Goal: Complete application form

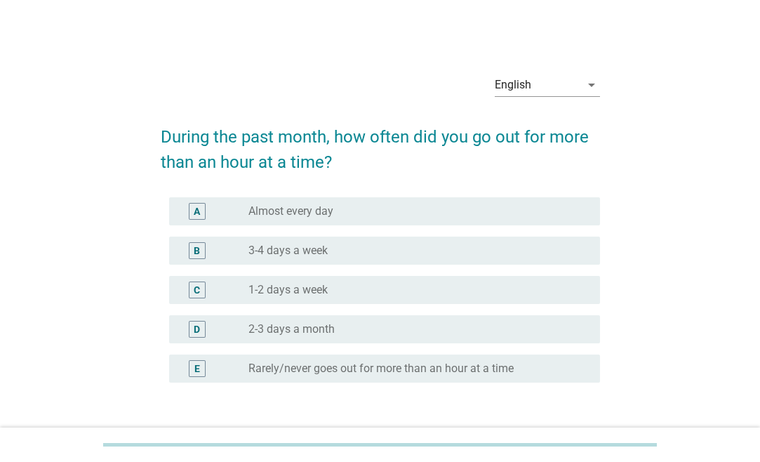
click at [311, 251] on label "3-4 days a week" at bounding box center [287, 251] width 79 height 14
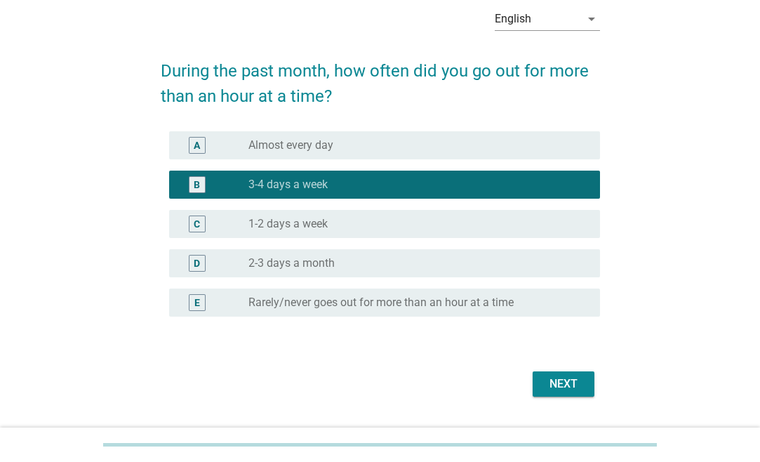
scroll to position [101, 0]
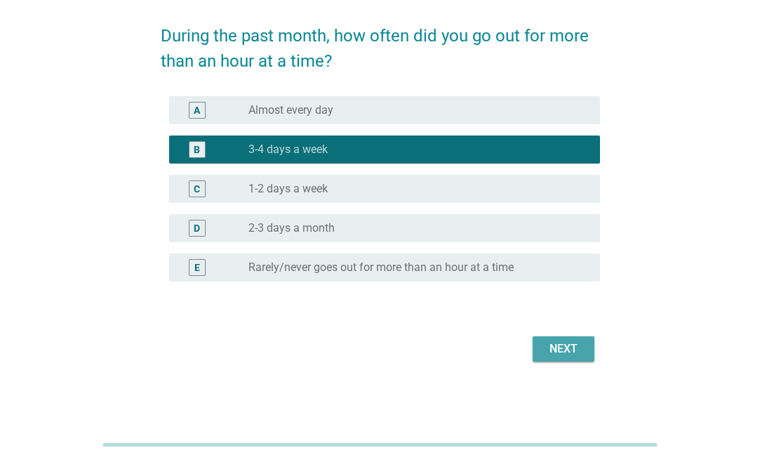
click at [576, 351] on div "Next" at bounding box center [563, 348] width 39 height 17
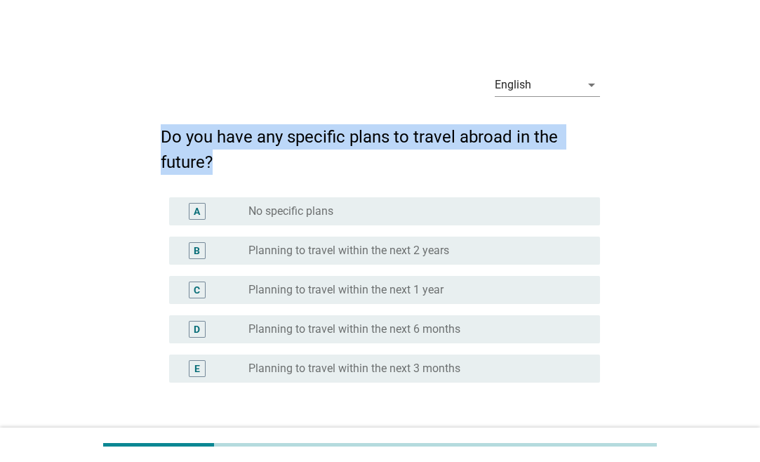
drag, startPoint x: 148, startPoint y: 141, endPoint x: 330, endPoint y: 167, distance: 183.6
click at [330, 167] on div "English arrow_drop_down Do you have any specific plans to travel abroad in the …" at bounding box center [380, 264] width 693 height 427
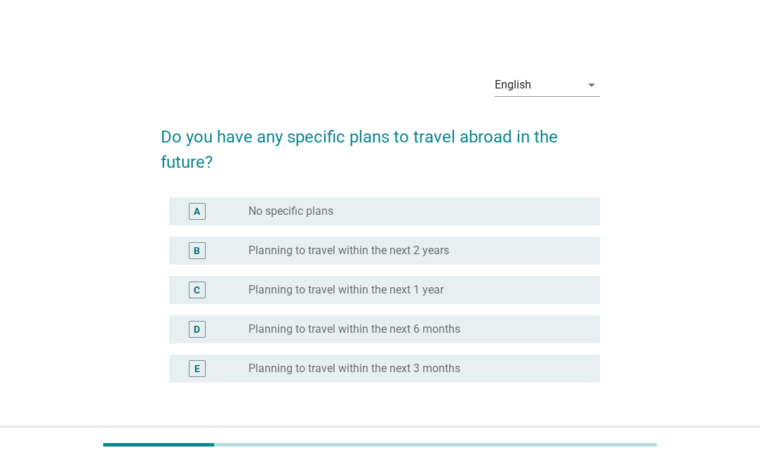
click at [330, 167] on h2 "Do you have any specific plans to travel abroad in the future?" at bounding box center [380, 142] width 439 height 65
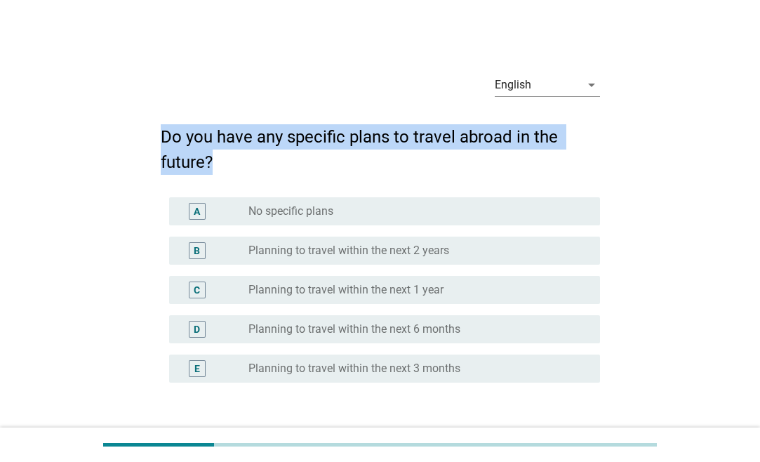
drag, startPoint x: 167, startPoint y: 134, endPoint x: 281, endPoint y: 175, distance: 121.4
click at [281, 175] on form "Do you have any specific plans to travel abroad in the future? A radio_button_u…" at bounding box center [380, 288] width 439 height 356
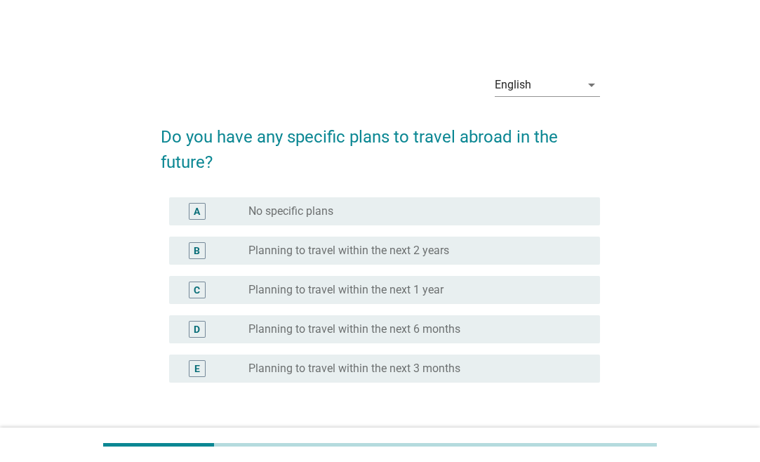
click at [281, 175] on form "Do you have any specific plans to travel abroad in the future? A radio_button_u…" at bounding box center [380, 288] width 439 height 356
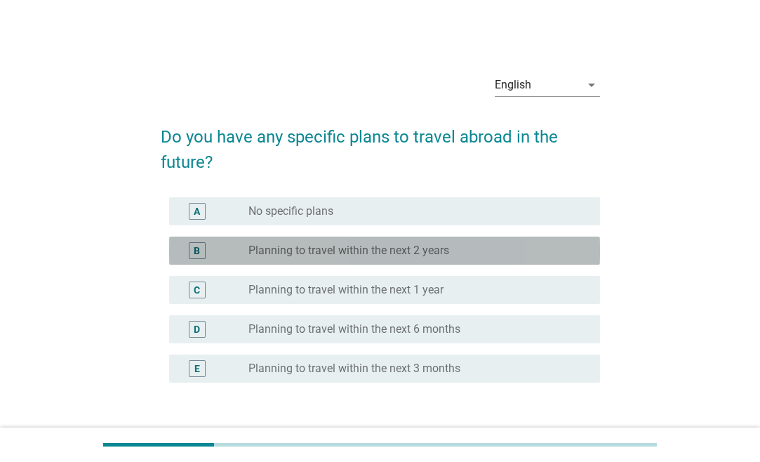
click at [324, 254] on label "Planning to travel within the next 2 years" at bounding box center [348, 251] width 201 height 14
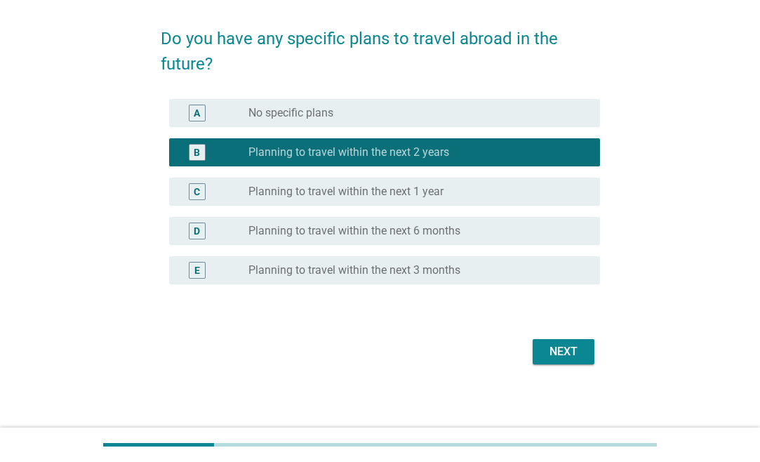
scroll to position [101, 0]
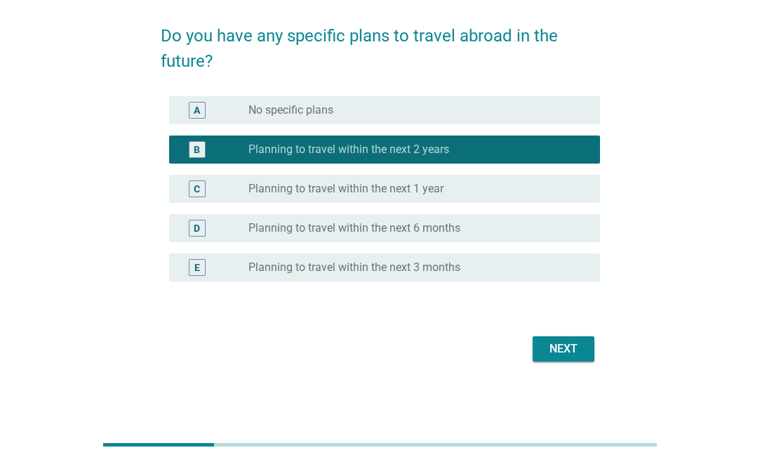
click at [566, 360] on button "Next" at bounding box center [564, 348] width 62 height 25
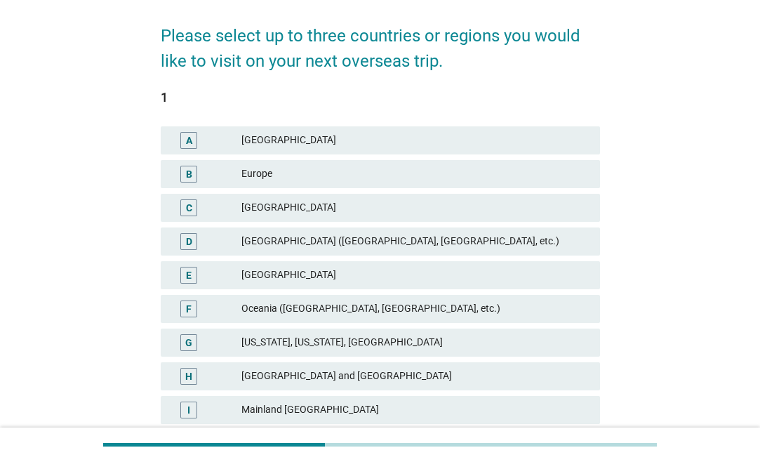
scroll to position [0, 0]
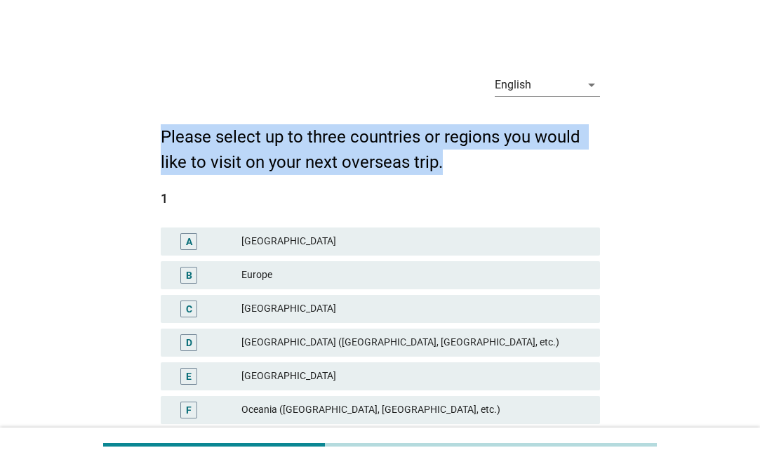
drag, startPoint x: 161, startPoint y: 130, endPoint x: 469, endPoint y: 167, distance: 310.3
click at [469, 167] on h2 "Please select up to three countries or regions you would like to visit on your …" at bounding box center [380, 142] width 439 height 65
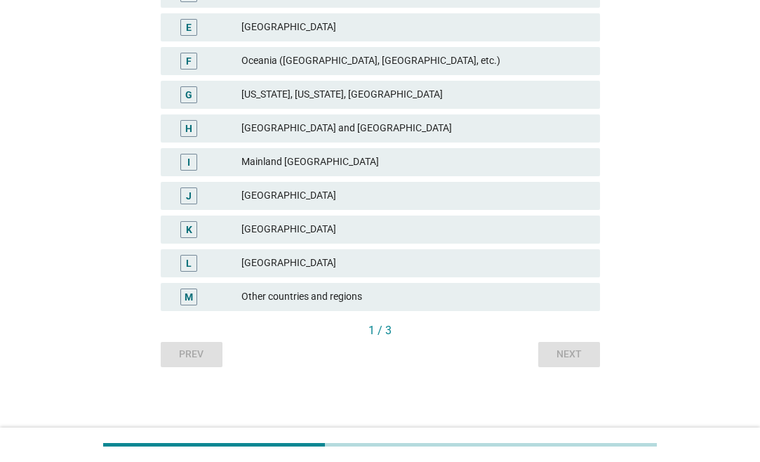
scroll to position [350, 0]
click at [284, 261] on div "[GEOGRAPHIC_DATA]" at bounding box center [414, 261] width 347 height 17
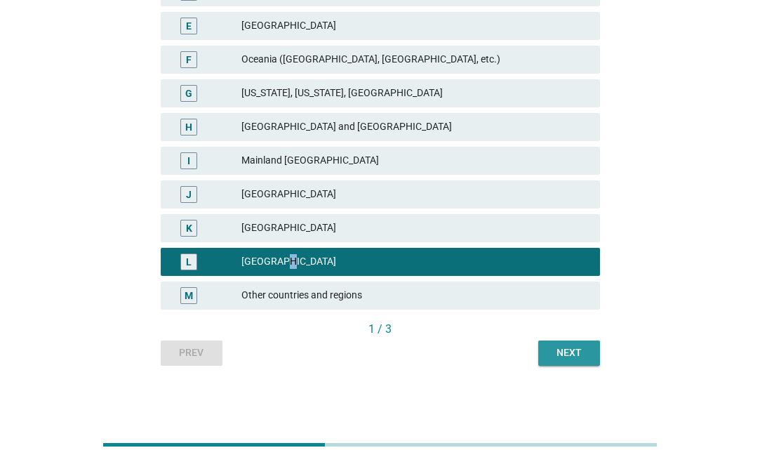
drag, startPoint x: 556, startPoint y: 359, endPoint x: 460, endPoint y: 340, distance: 98.1
click at [474, 341] on div "Prev Next" at bounding box center [380, 352] width 439 height 25
click at [383, 326] on div "1 / 3" at bounding box center [380, 329] width 439 height 17
click at [392, 330] on div "1 / 3" at bounding box center [380, 329] width 439 height 17
click at [545, 350] on button "Next" at bounding box center [569, 352] width 62 height 25
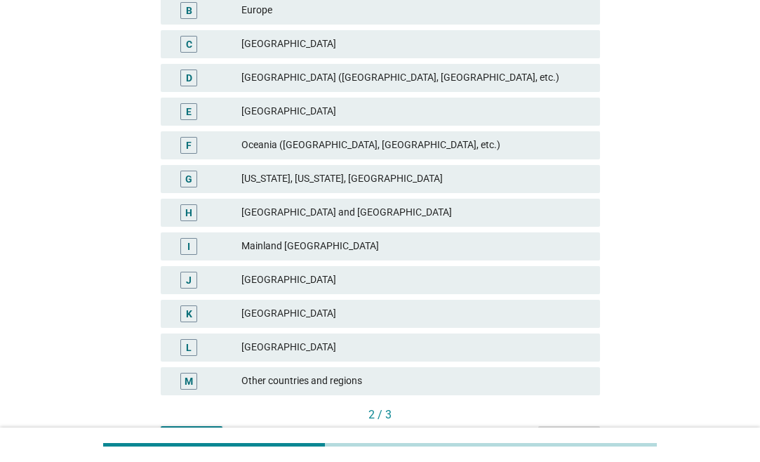
scroll to position [286, 0]
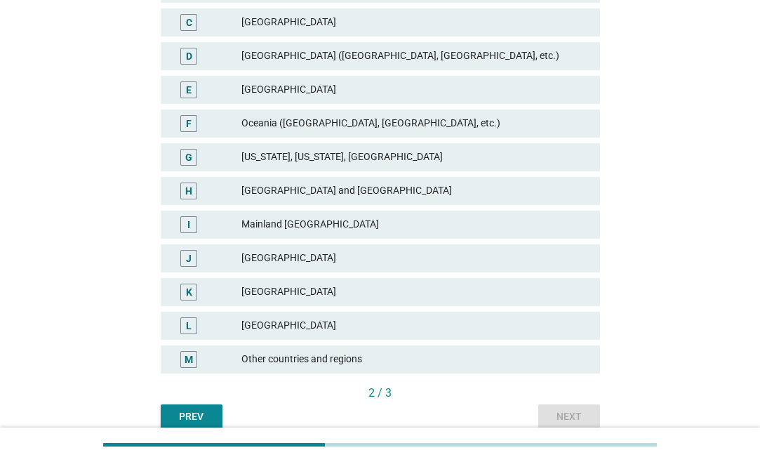
click at [382, 328] on div "[GEOGRAPHIC_DATA]" at bounding box center [414, 325] width 347 height 17
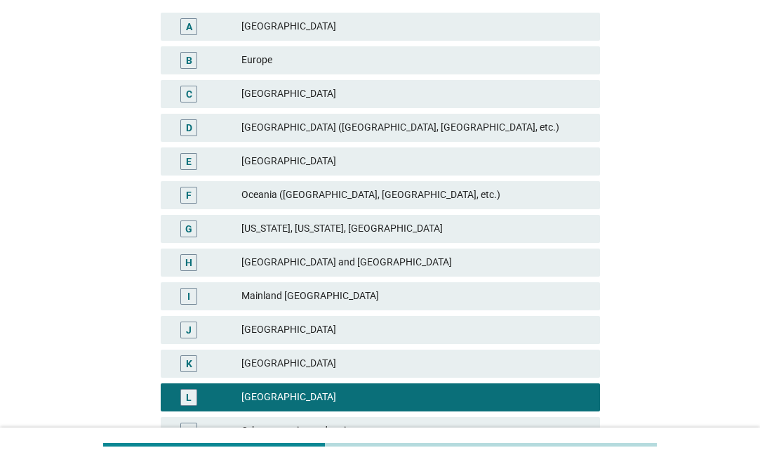
scroll to position [350, 0]
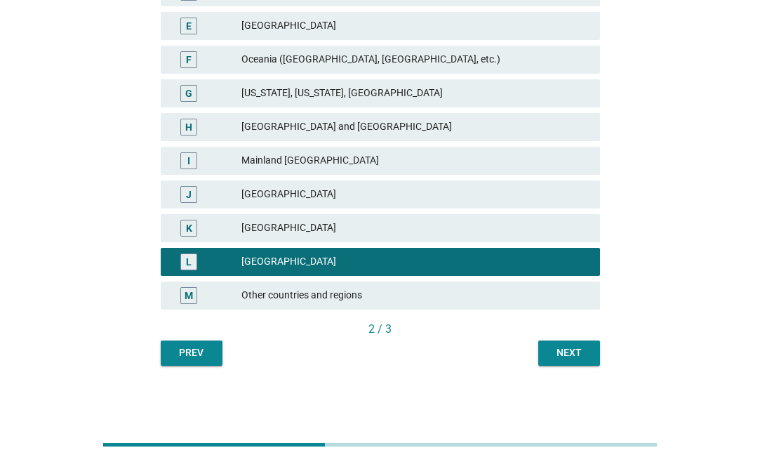
click at [580, 351] on div "Next" at bounding box center [568, 352] width 39 height 15
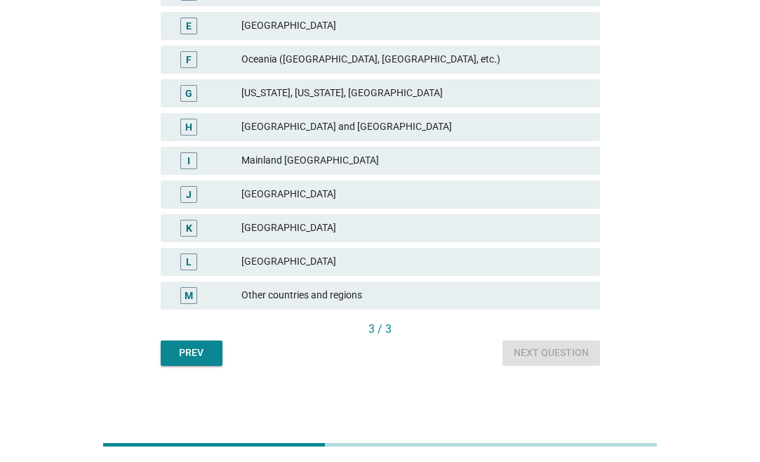
drag, startPoint x: 298, startPoint y: 261, endPoint x: 319, endPoint y: 257, distance: 20.8
click at [299, 261] on div "[GEOGRAPHIC_DATA]" at bounding box center [414, 261] width 347 height 17
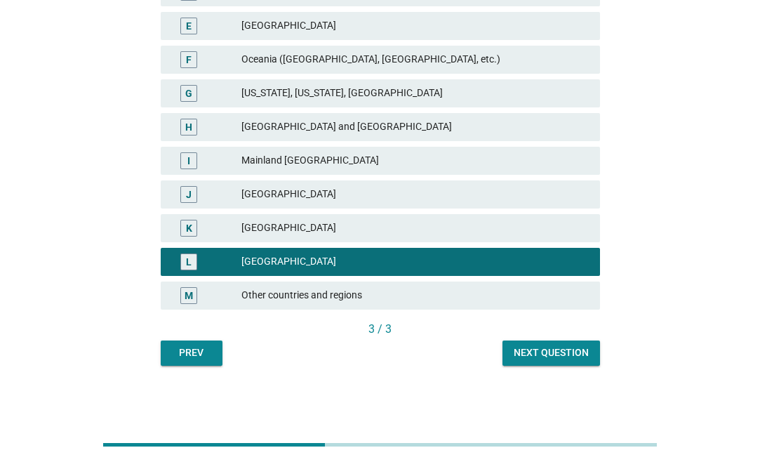
click at [549, 354] on div "Next question" at bounding box center [551, 352] width 75 height 15
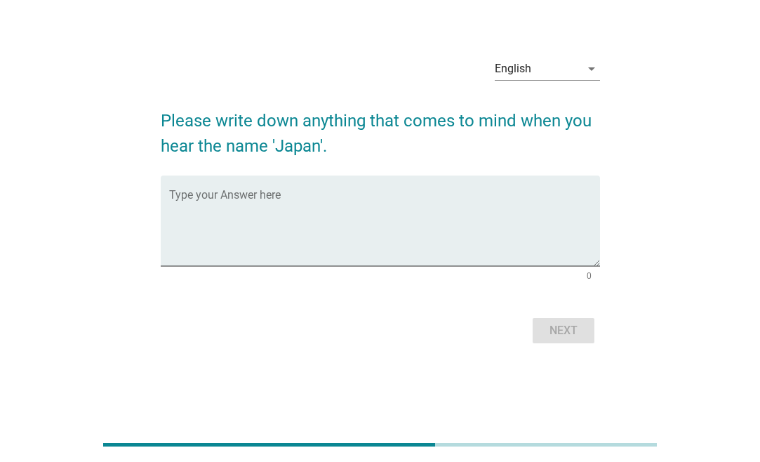
scroll to position [0, 0]
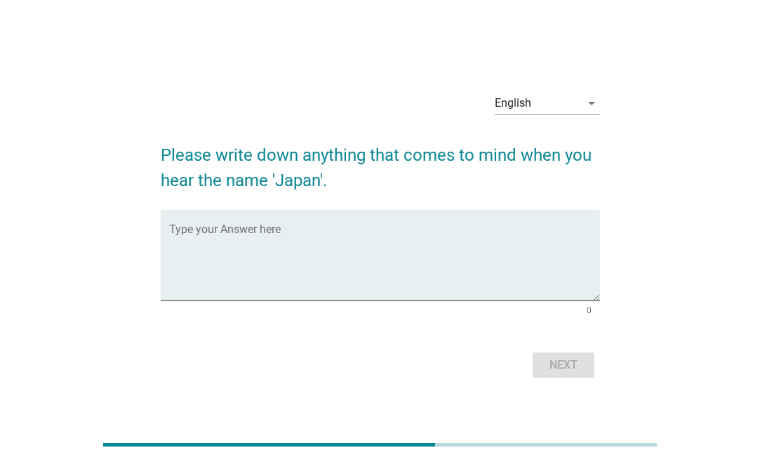
click at [245, 208] on form "Please write down anything that comes to mind when you hear the name 'Japan'. T…" at bounding box center [380, 254] width 439 height 253
click at [252, 227] on div "Type your Answer here" at bounding box center [384, 255] width 431 height 91
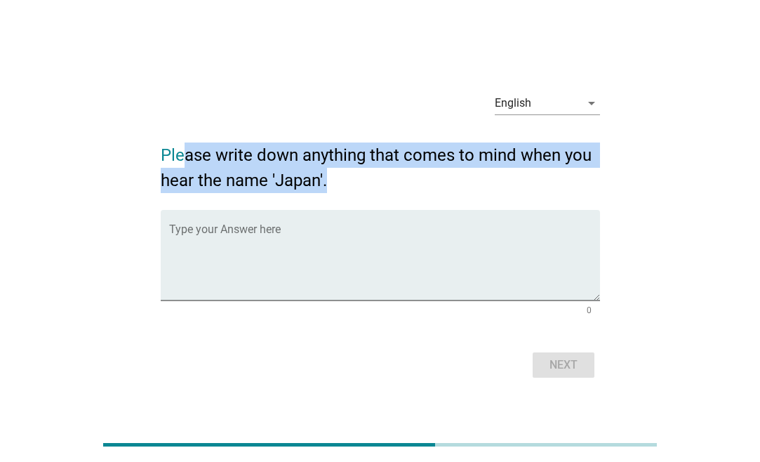
drag, startPoint x: 191, startPoint y: 149, endPoint x: 387, endPoint y: 180, distance: 198.9
click at [387, 180] on h2 "Please write down anything that comes to mind when you hear the name 'Japan'." at bounding box center [380, 160] width 439 height 65
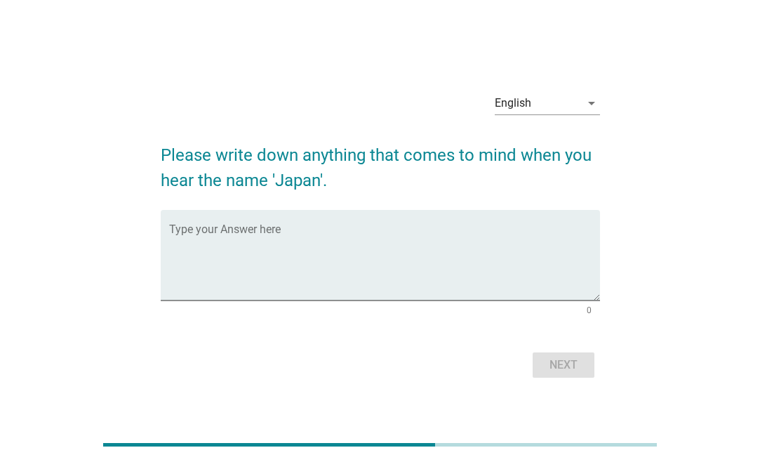
click at [388, 181] on h2 "Please write down anything that comes to mind when you hear the name 'Japan'." at bounding box center [380, 160] width 439 height 65
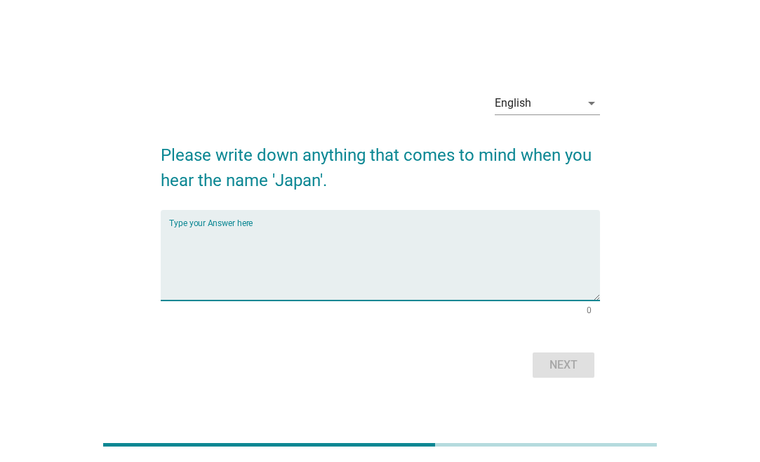
click at [293, 247] on textarea "Type your Answer here" at bounding box center [384, 264] width 431 height 74
type textarea "c"
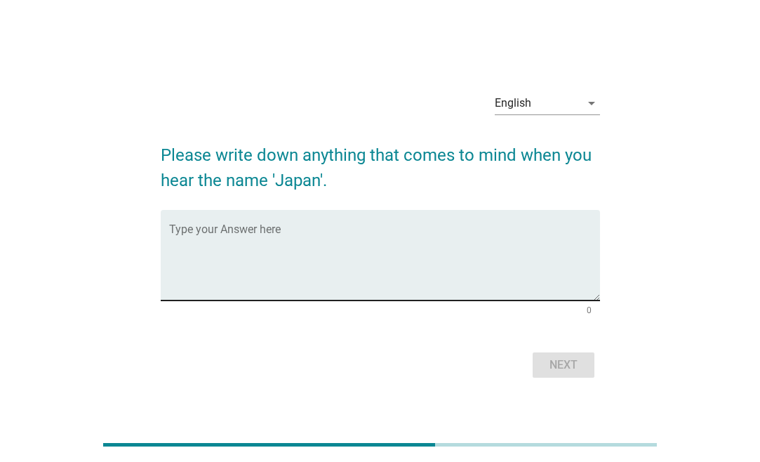
click at [235, 230] on textarea "Type your Answer here" at bounding box center [384, 264] width 431 height 74
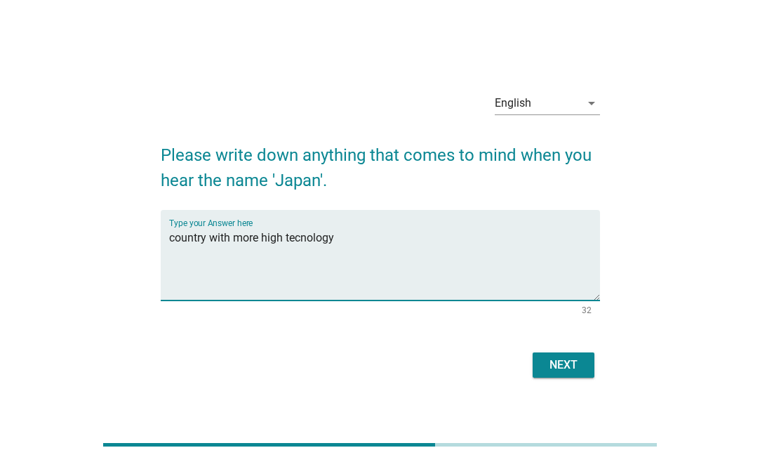
type textarea "country with more high tecnology"
click at [559, 371] on div "Next" at bounding box center [563, 364] width 39 height 17
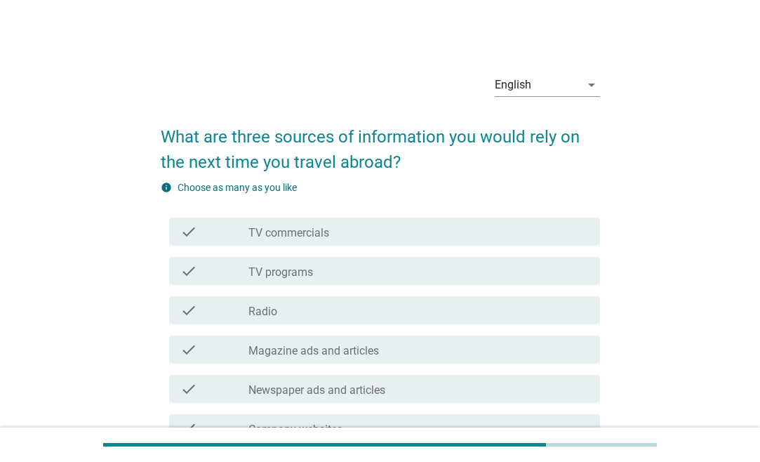
click at [271, 274] on label "TV programs" at bounding box center [280, 272] width 65 height 14
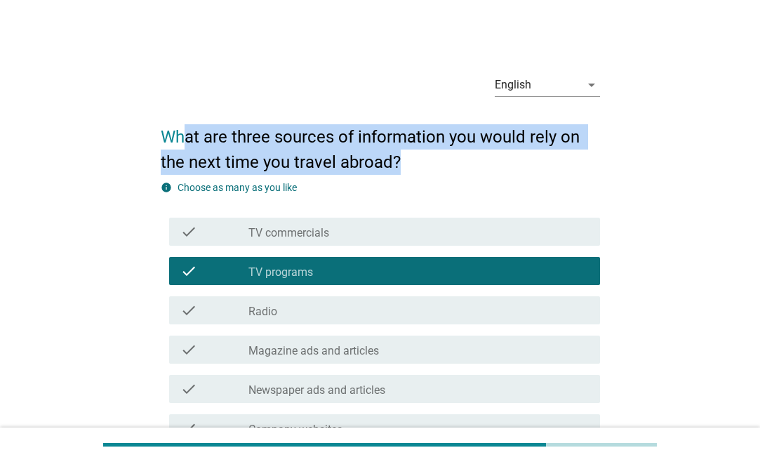
drag, startPoint x: 181, startPoint y: 135, endPoint x: 458, endPoint y: 170, distance: 279.3
click at [458, 170] on h2 "What are three sources of information you would rely on the next time you trave…" at bounding box center [380, 142] width 439 height 65
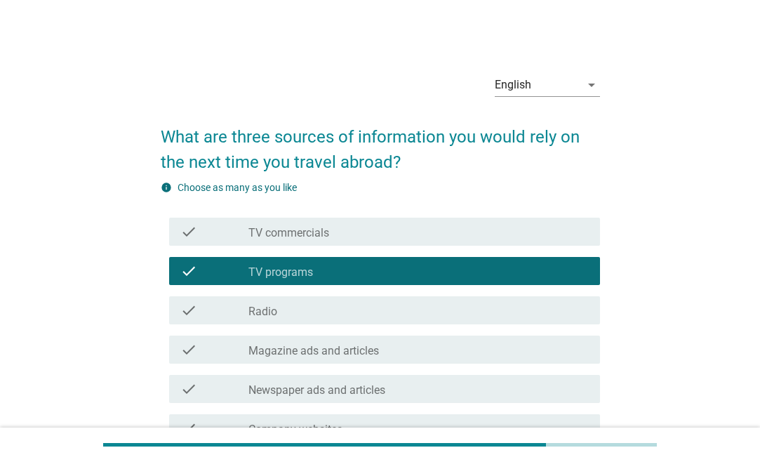
click at [458, 170] on h2 "What are three sources of information you would rely on the next time you trave…" at bounding box center [380, 142] width 439 height 65
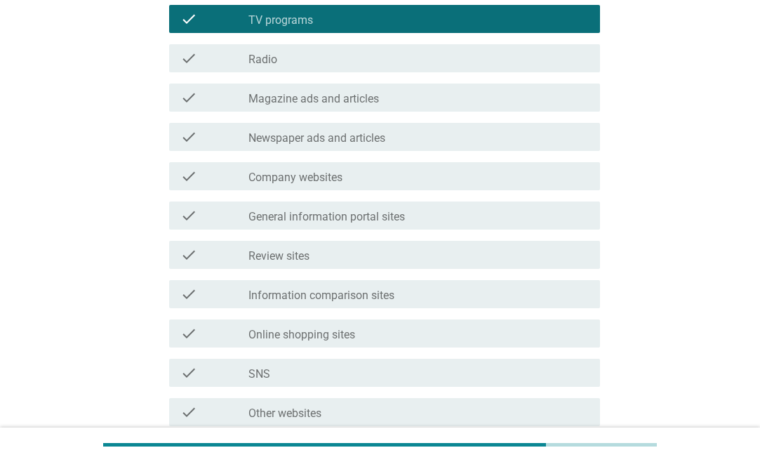
scroll to position [286, 0]
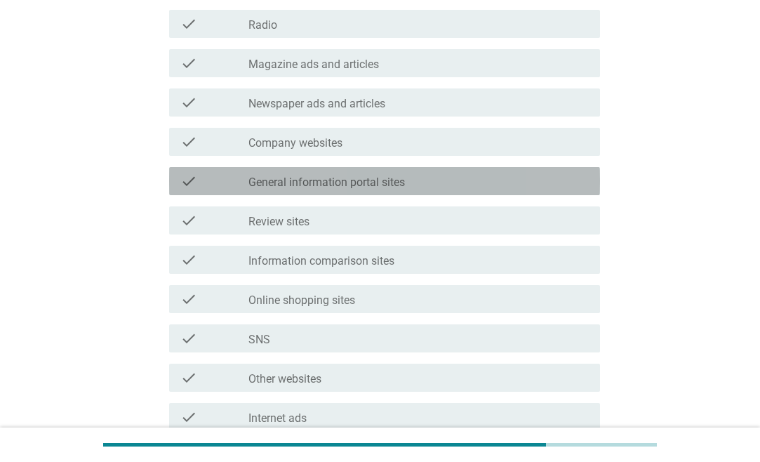
click at [324, 182] on label "General information portal sites" at bounding box center [326, 182] width 156 height 14
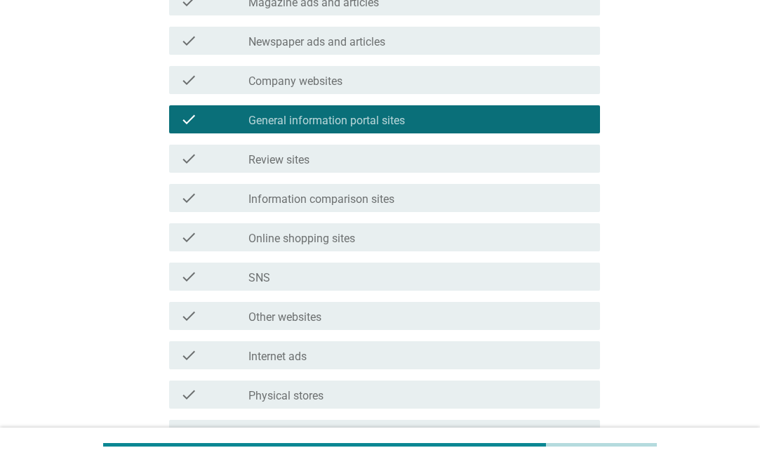
scroll to position [429, 0]
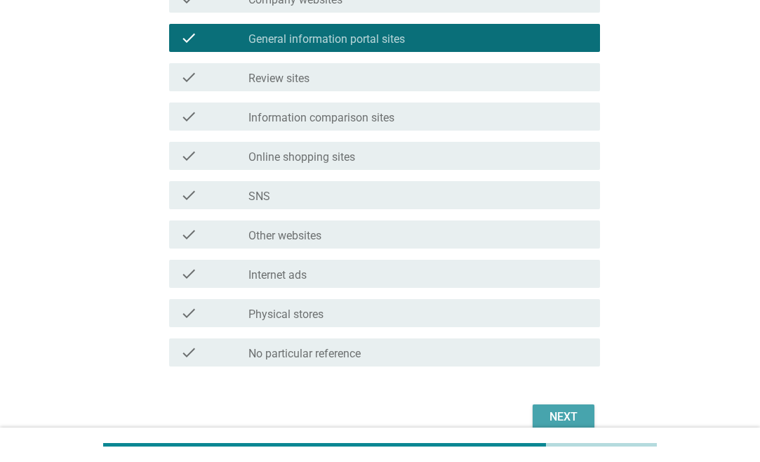
click at [545, 413] on div "Next" at bounding box center [563, 416] width 39 height 17
